Goal: Task Accomplishment & Management: Use online tool/utility

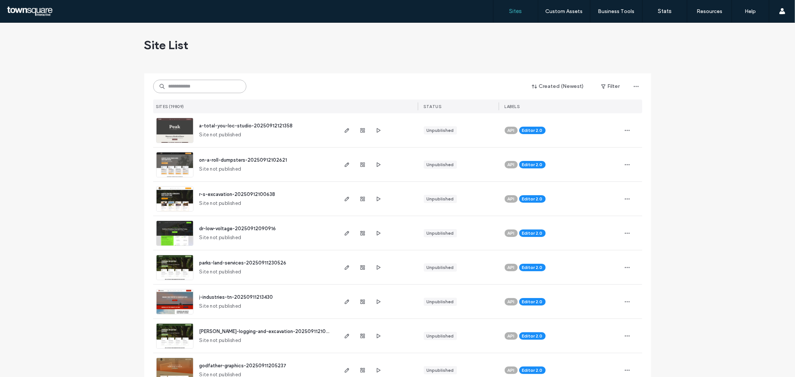
click at [197, 80] on input at bounding box center [199, 86] width 93 height 13
paste input "**********"
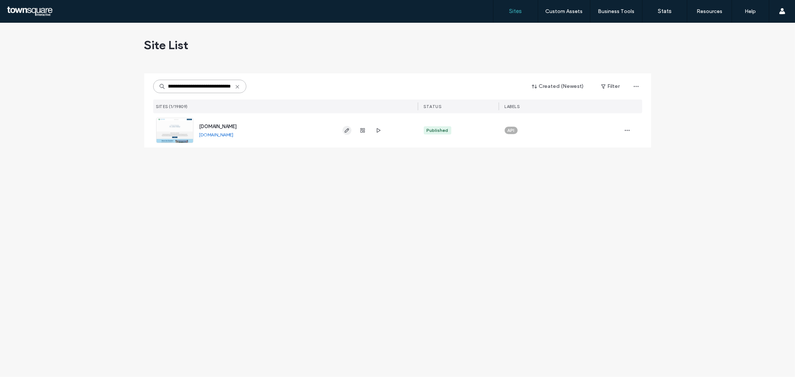
type input "**********"
click at [346, 132] on icon "button" at bounding box center [347, 131] width 6 height 6
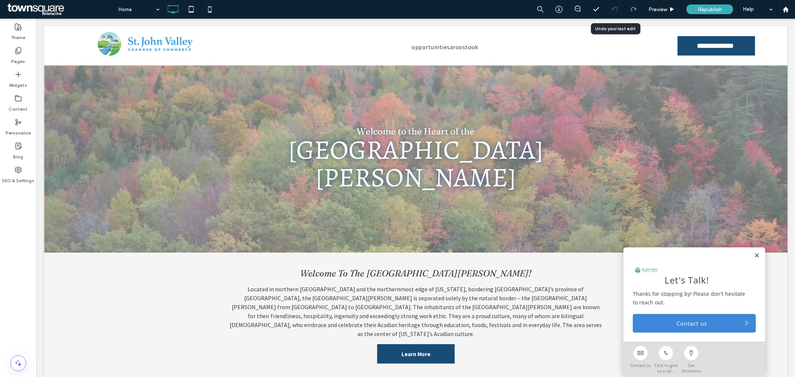
click at [613, 8] on icon at bounding box center [615, 9] width 6 height 6
click at [613, 12] on div at bounding box center [615, 9] width 19 height 19
click at [754, 253] on link at bounding box center [757, 255] width 6 height 6
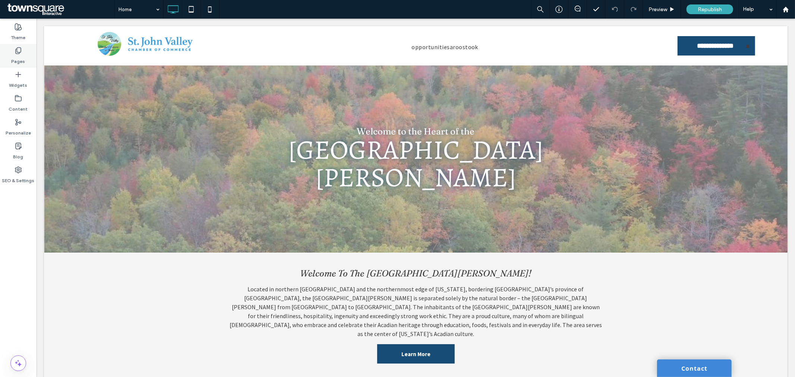
click at [21, 54] on label "Pages" at bounding box center [19, 59] width 14 height 10
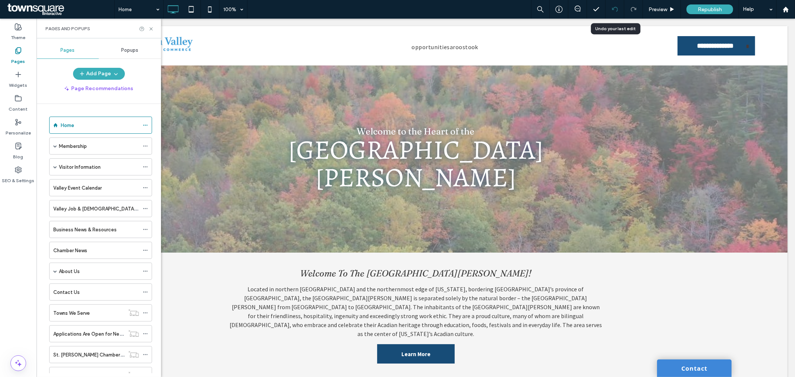
click at [612, 10] on icon at bounding box center [615, 9] width 6 height 6
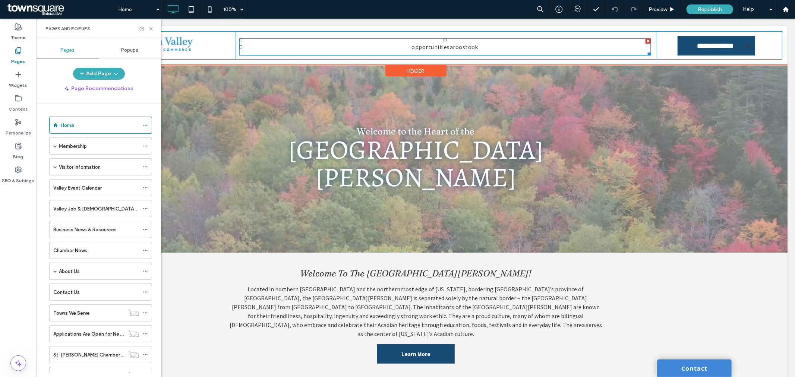
click at [364, 47] on nav "opportunitiesaroostook" at bounding box center [445, 46] width 412 height 17
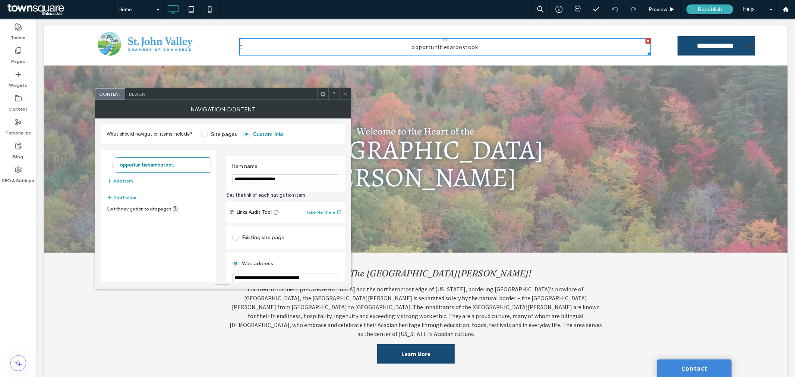
click at [345, 92] on icon at bounding box center [346, 94] width 6 height 6
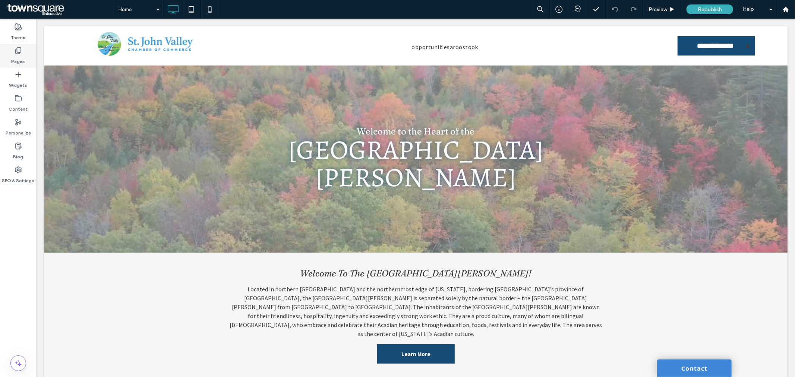
click at [25, 60] on div "Pages" at bounding box center [18, 56] width 37 height 24
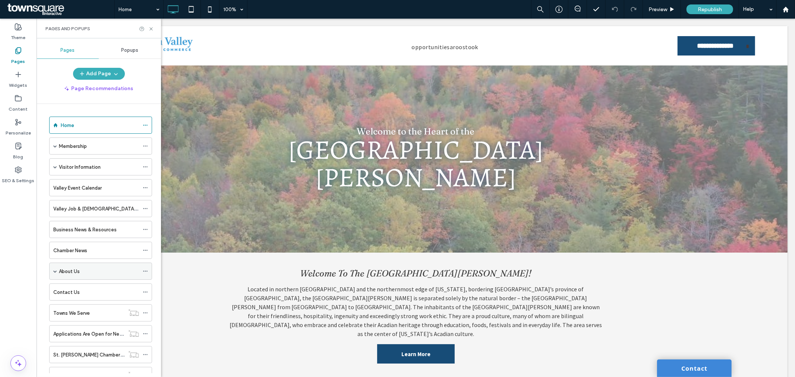
click at [54, 273] on span at bounding box center [55, 272] width 4 height 4
click at [55, 272] on span at bounding box center [55, 272] width 4 height 4
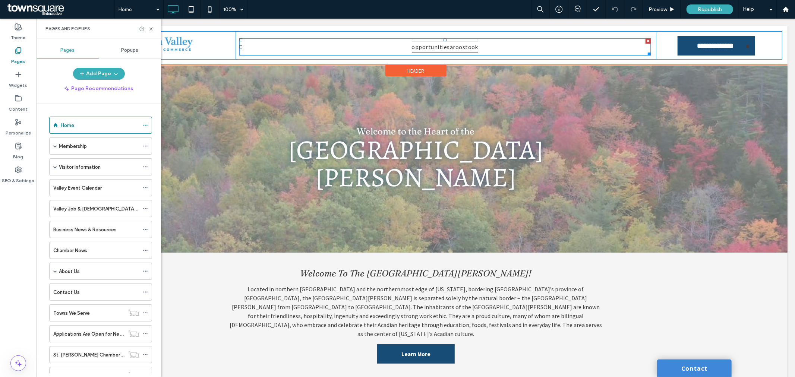
click at [444, 48] on span "opportunitiesaroostook" at bounding box center [445, 47] width 67 height 12
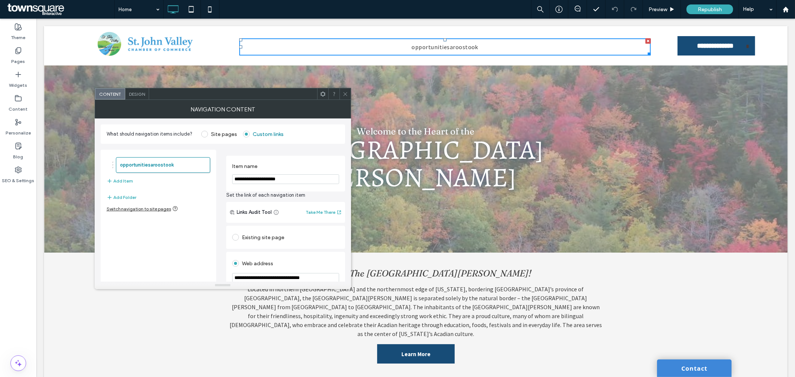
click at [342, 93] on div at bounding box center [345, 93] width 11 height 11
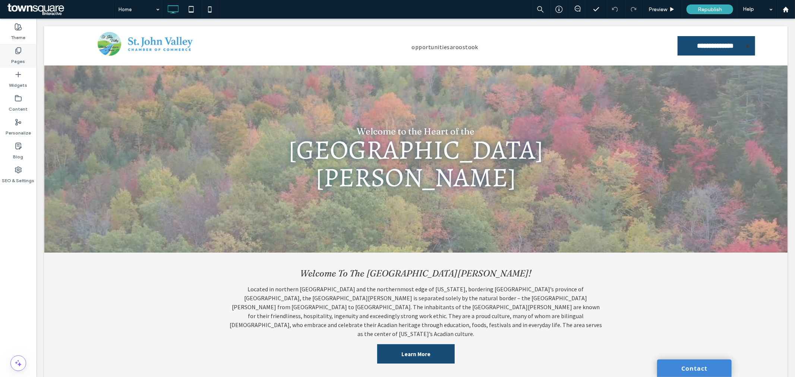
click at [8, 54] on div "Pages" at bounding box center [18, 56] width 37 height 24
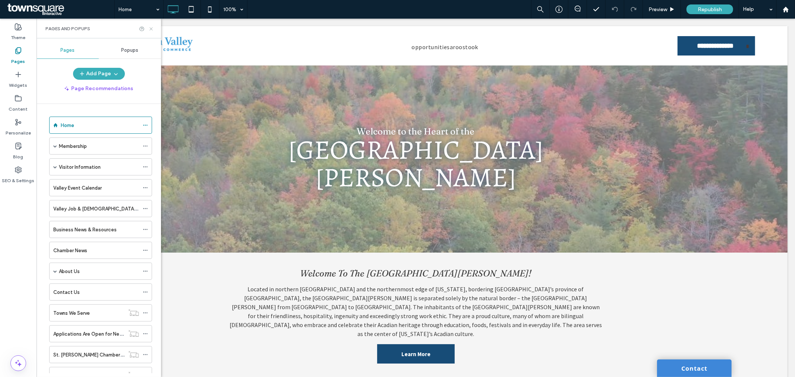
click at [150, 26] on icon at bounding box center [151, 29] width 6 height 6
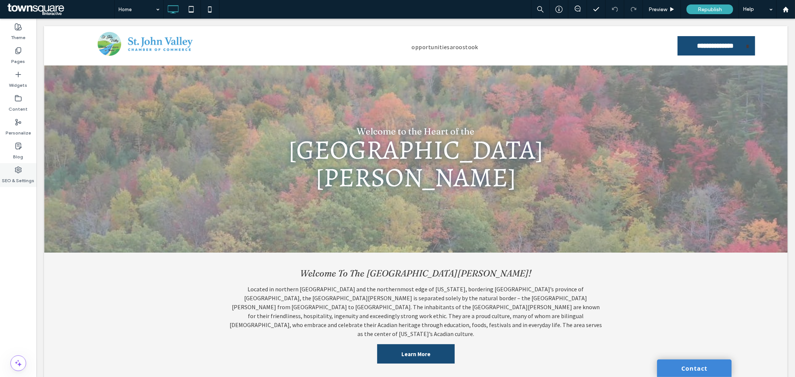
click at [19, 171] on use at bounding box center [18, 170] width 6 height 6
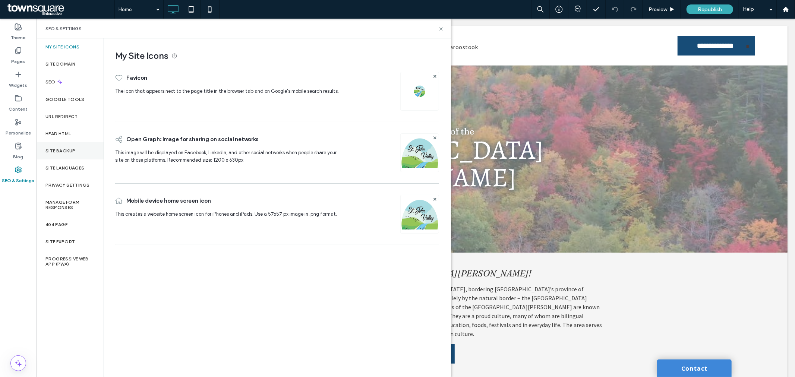
click at [54, 145] on div "Site Backup" at bounding box center [70, 150] width 67 height 17
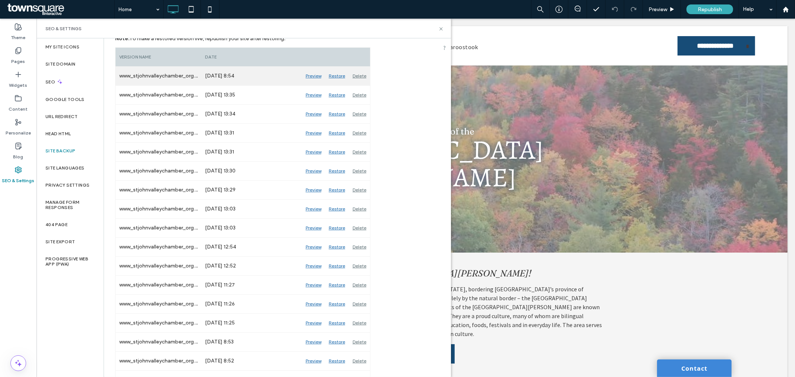
scroll to position [124, 0]
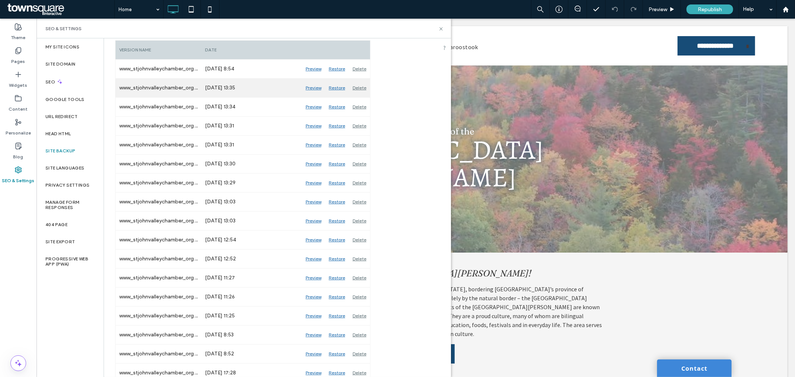
click at [314, 88] on div "Preview" at bounding box center [313, 88] width 23 height 19
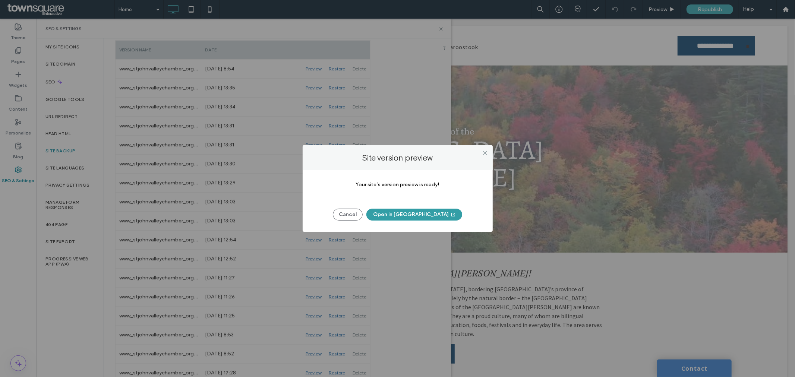
click at [430, 214] on button "Open in New Tab" at bounding box center [415, 215] width 96 height 12
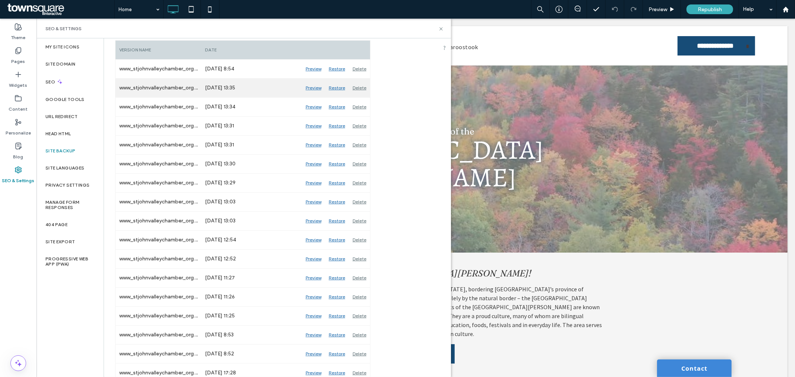
click at [337, 87] on div "Restore" at bounding box center [337, 88] width 24 height 19
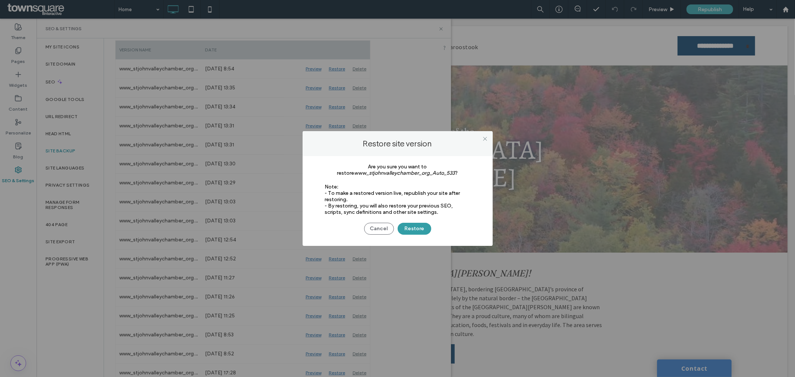
click at [417, 228] on button "Restore" at bounding box center [415, 229] width 34 height 12
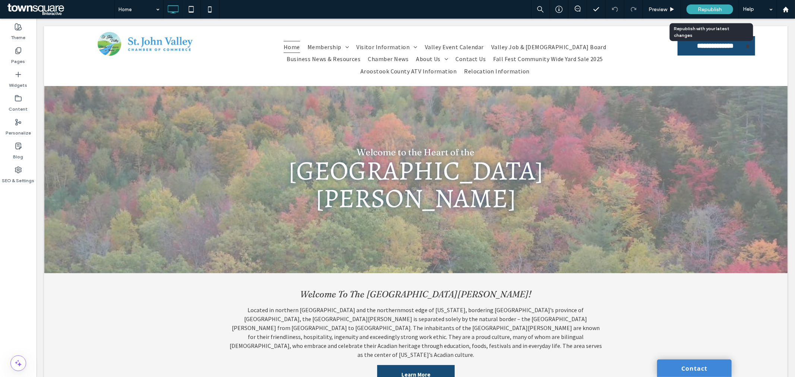
click at [709, 10] on span "Republish" at bounding box center [710, 9] width 24 height 6
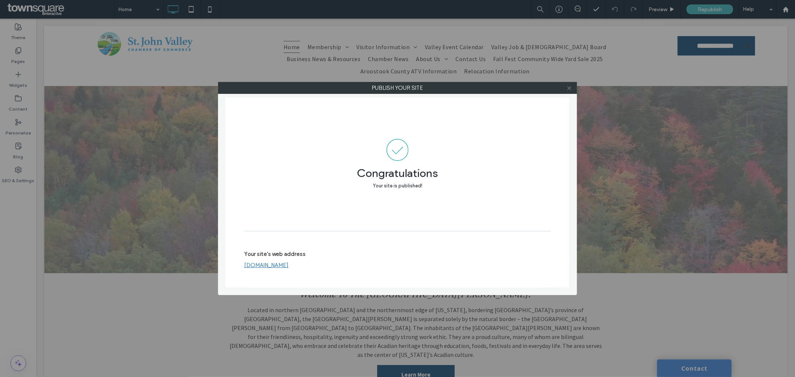
click at [570, 89] on icon at bounding box center [570, 88] width 6 height 6
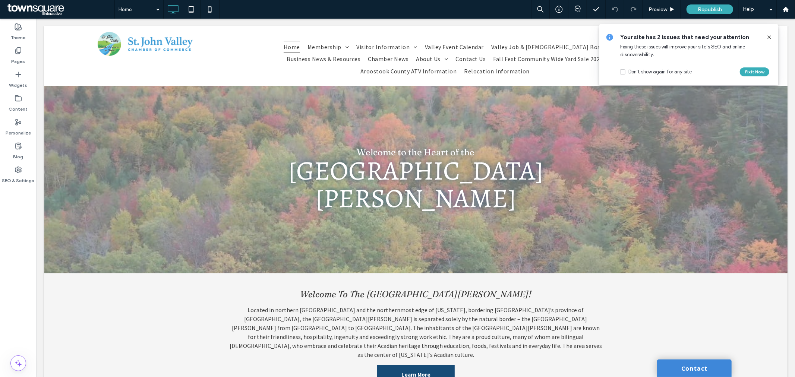
click at [769, 36] on icon at bounding box center [770, 37] width 6 height 6
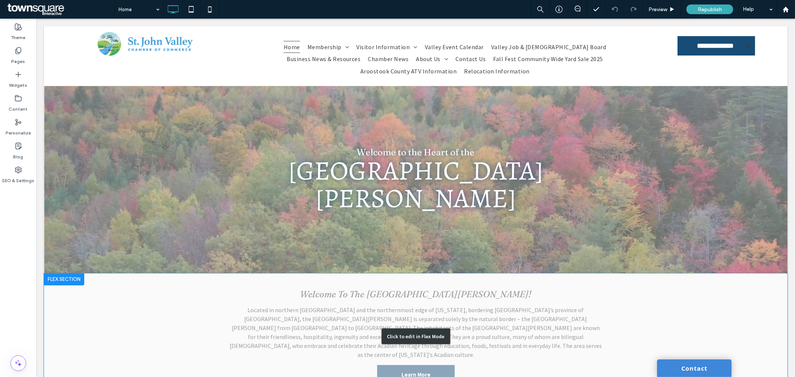
click at [280, 293] on div "Click to edit in Flex Mode" at bounding box center [416, 336] width 744 height 126
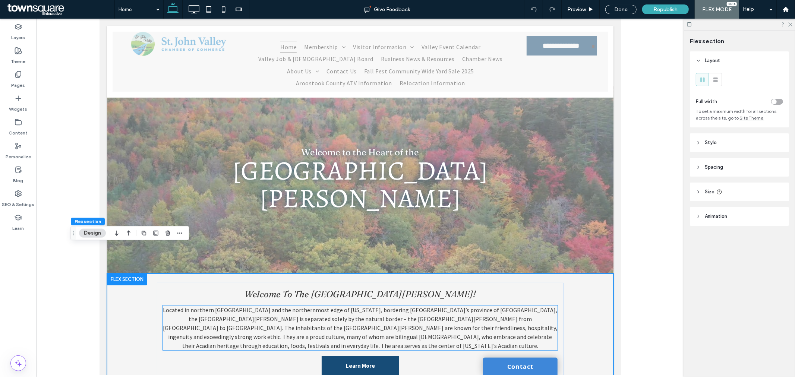
click at [279, 306] on span "Located in northern [GEOGRAPHIC_DATA] and the northernmost edge of [US_STATE], …" at bounding box center [360, 327] width 395 height 43
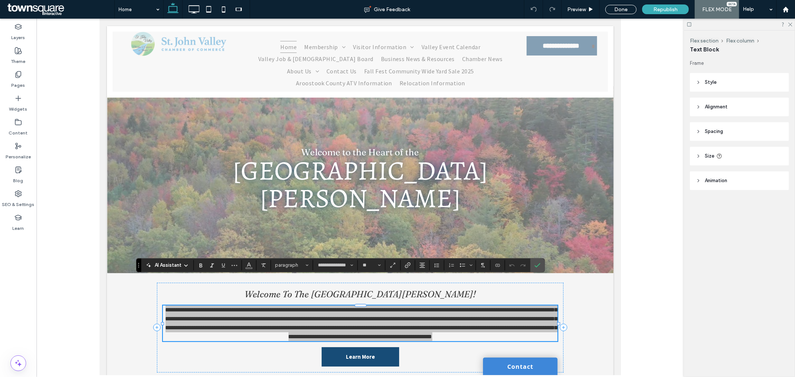
click at [179, 267] on span "AI Assistant" at bounding box center [168, 265] width 27 height 7
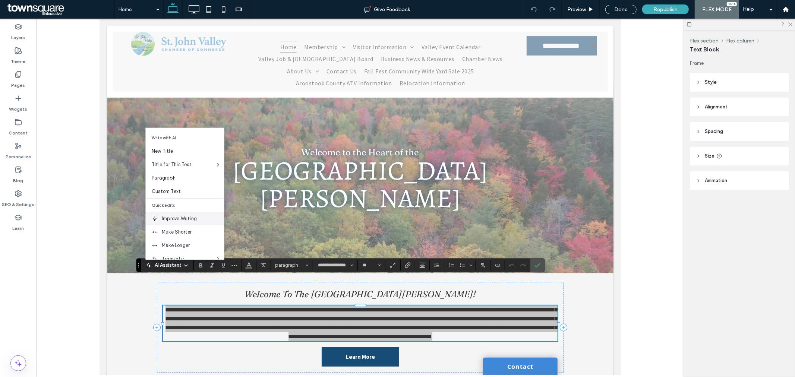
click at [192, 220] on span "Improve Writing" at bounding box center [193, 218] width 62 height 7
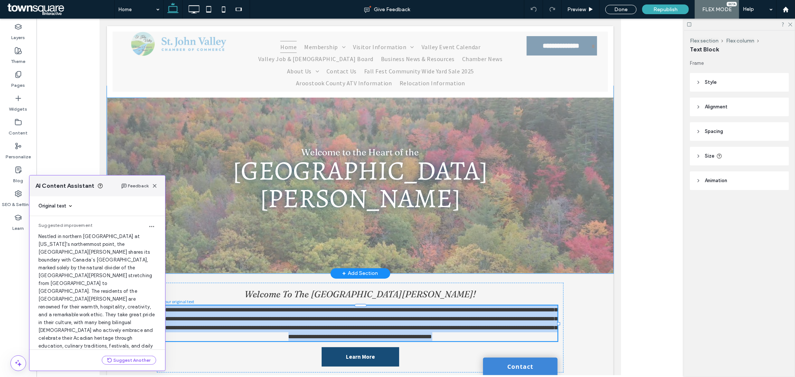
scroll to position [17, 0]
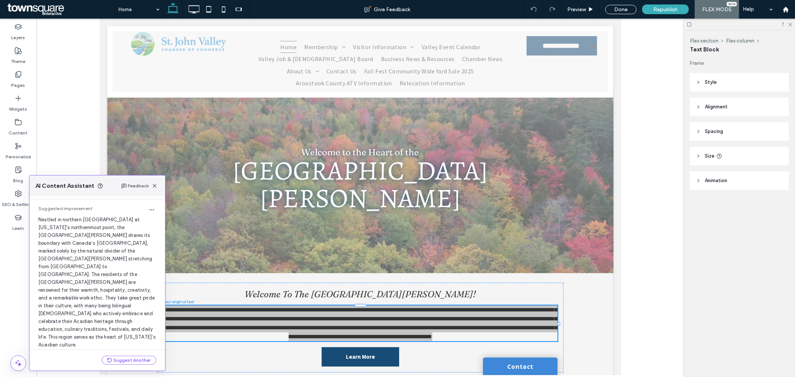
click at [133, 354] on button "Use this Text" at bounding box center [137, 358] width 38 height 9
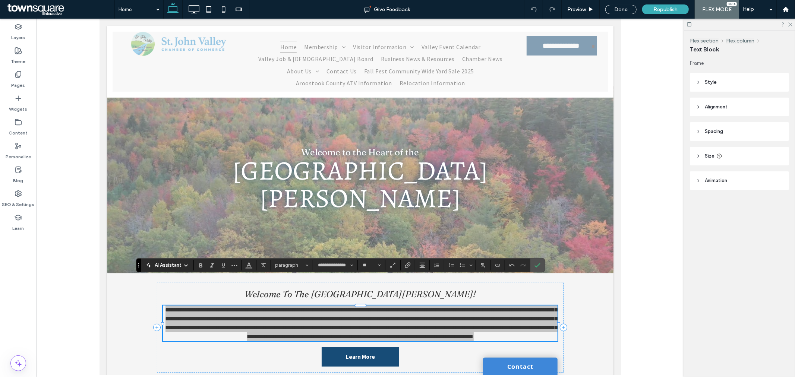
click at [175, 263] on span "AI Assistant" at bounding box center [168, 265] width 27 height 7
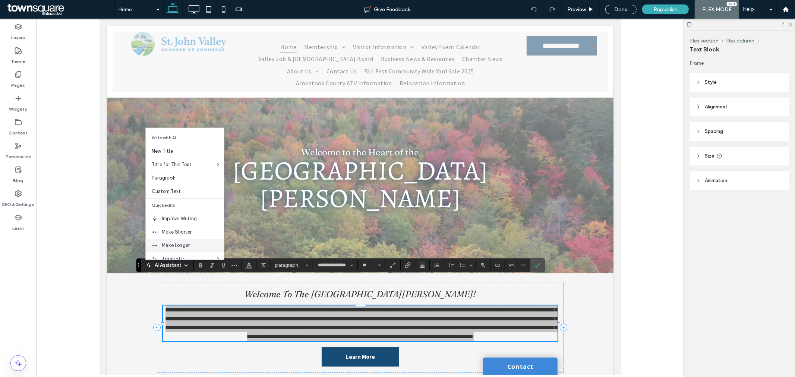
click at [177, 246] on span "Make Longer" at bounding box center [193, 245] width 62 height 7
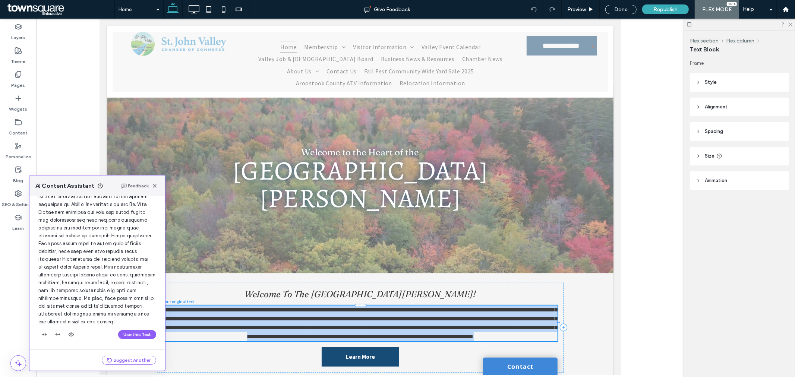
scroll to position [88, 0]
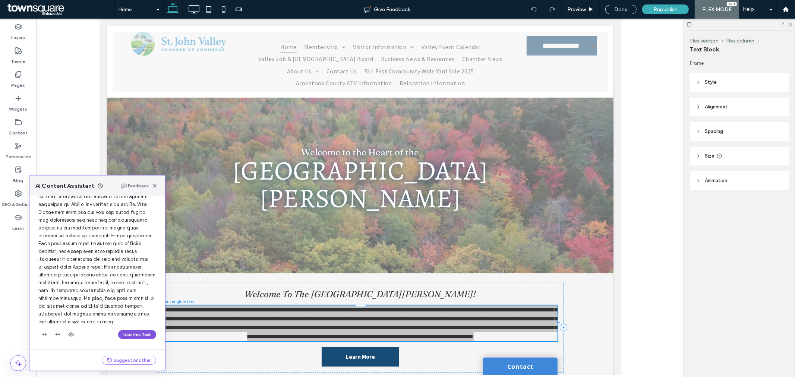
click at [146, 338] on button "Use this Text" at bounding box center [137, 334] width 38 height 9
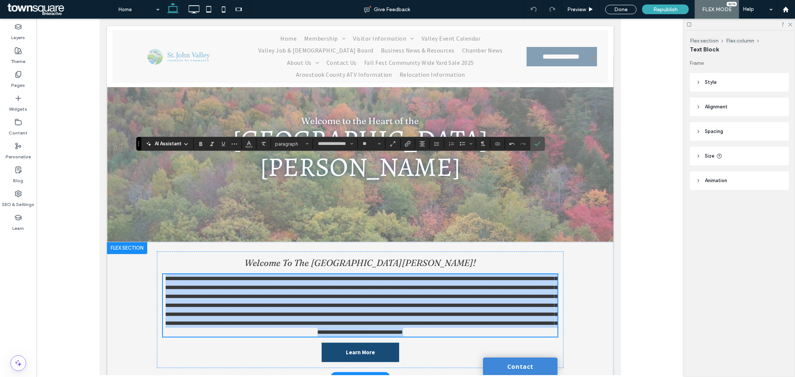
scroll to position [124, 0]
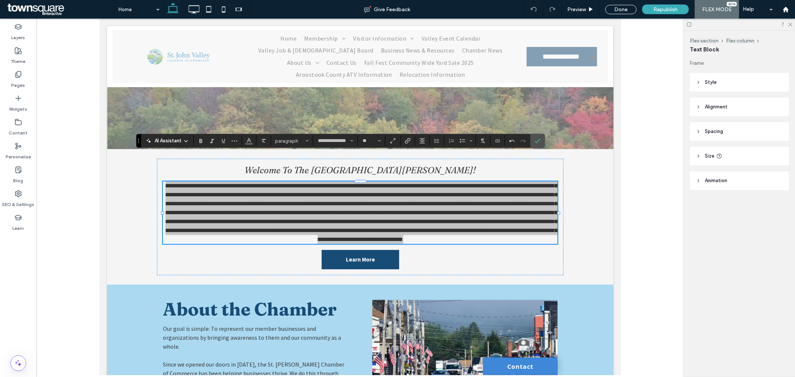
click at [642, 240] on div at bounding box center [361, 197] width 648 height 357
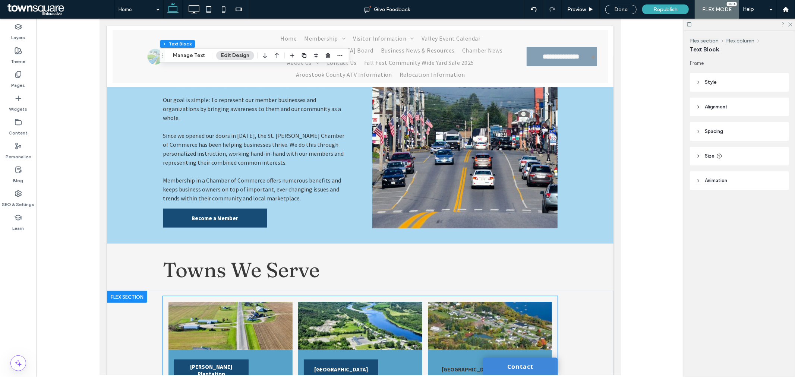
scroll to position [290, 0]
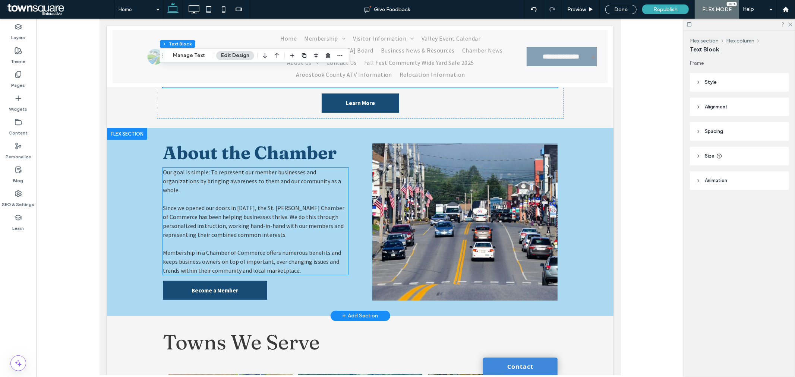
click at [185, 167] on p "Our goal is simple: To represent our member businesses and organizations by bri…" at bounding box center [255, 180] width 185 height 27
click at [185, 167] on div "Our goal is simple: To represent our member businesses and organizations by bri…" at bounding box center [255, 220] width 185 height 107
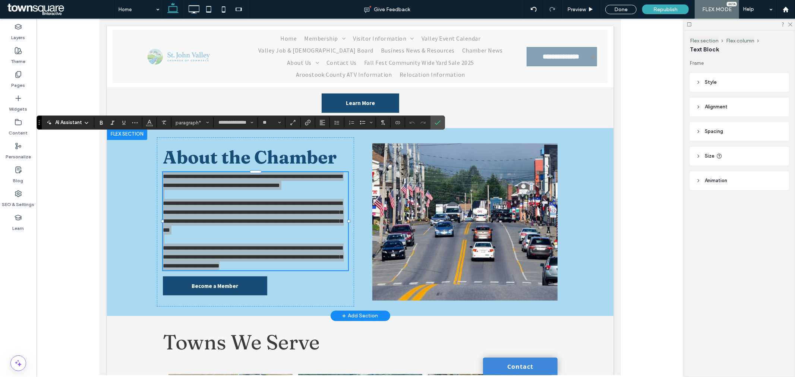
click at [76, 120] on span "AI Assistant" at bounding box center [68, 122] width 27 height 7
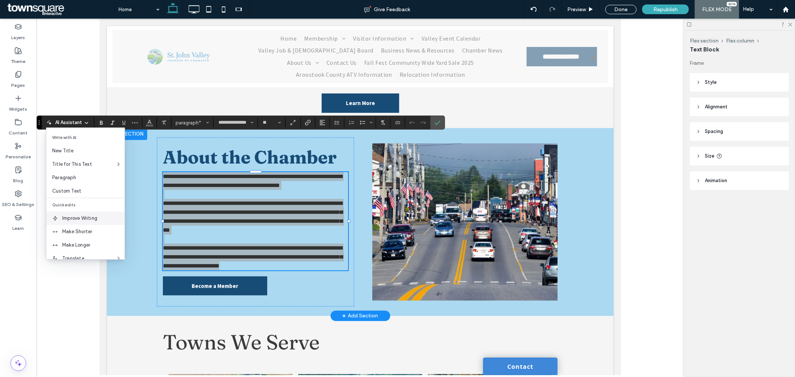
click at [85, 218] on span "Improve Writing" at bounding box center [93, 218] width 62 height 7
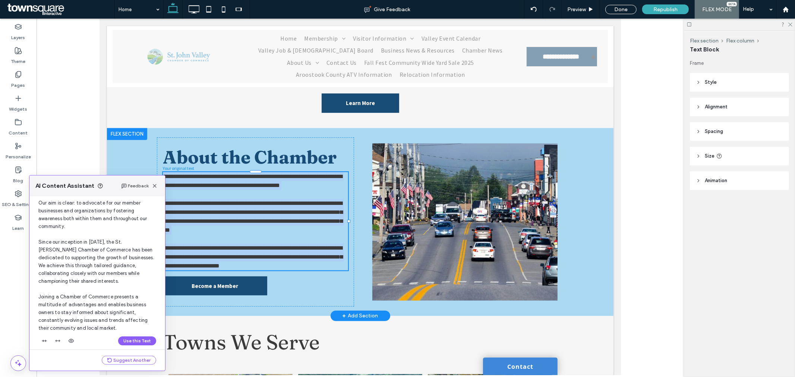
scroll to position [40, 0]
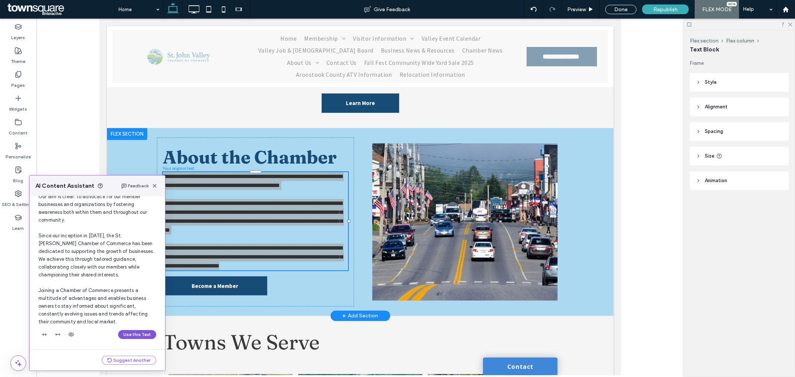
click at [140, 336] on button "Use this Text" at bounding box center [137, 334] width 38 height 9
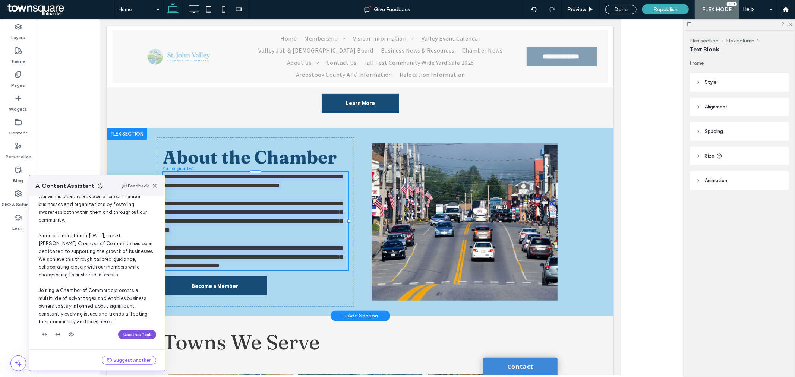
scroll to position [245, 0]
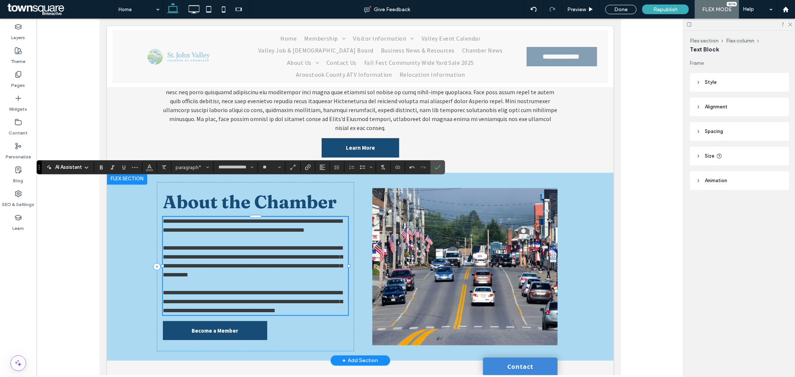
click at [240, 245] on span "**********" at bounding box center [253, 261] width 180 height 32
click at [660, 229] on div at bounding box center [361, 197] width 648 height 357
